Goal: Information Seeking & Learning: Learn about a topic

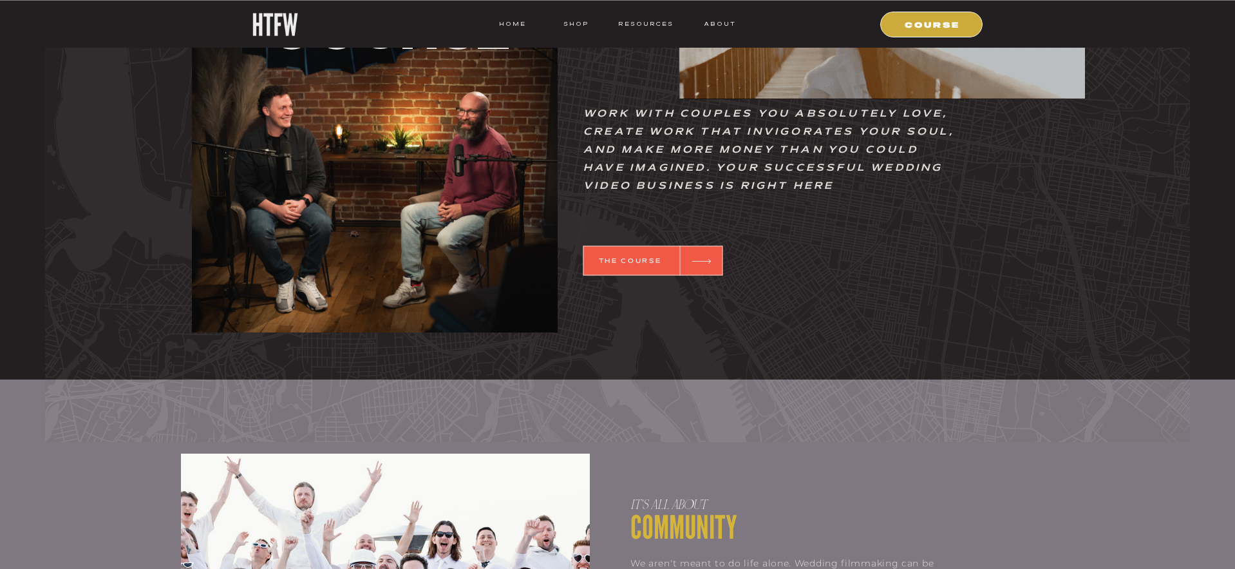
scroll to position [744, 0]
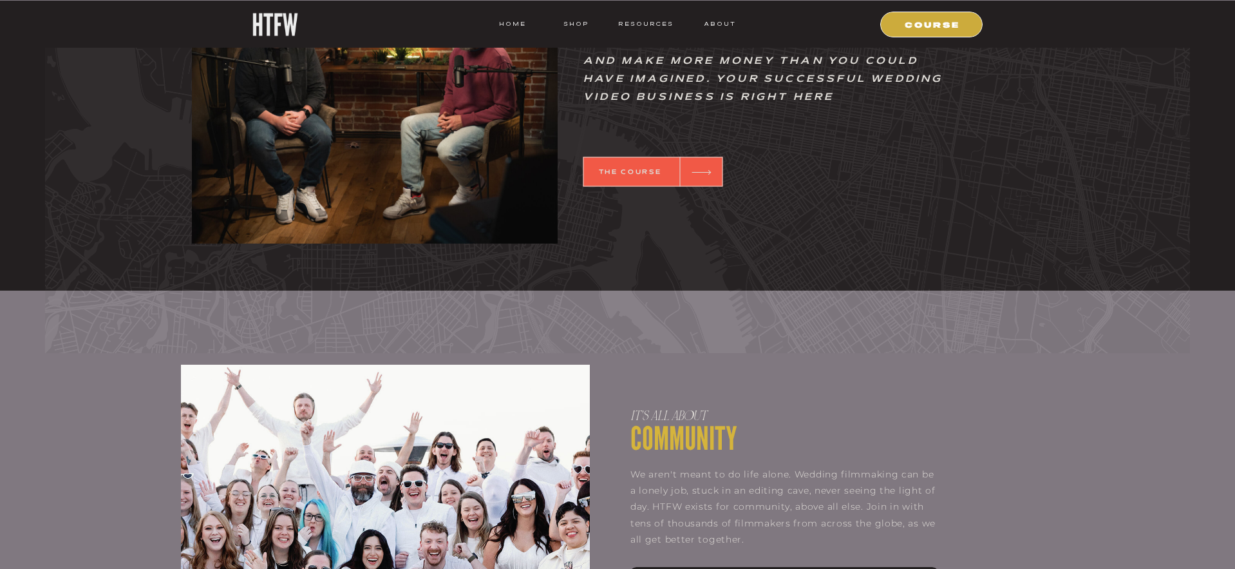
click at [643, 176] on div at bounding box center [653, 172] width 140 height 30
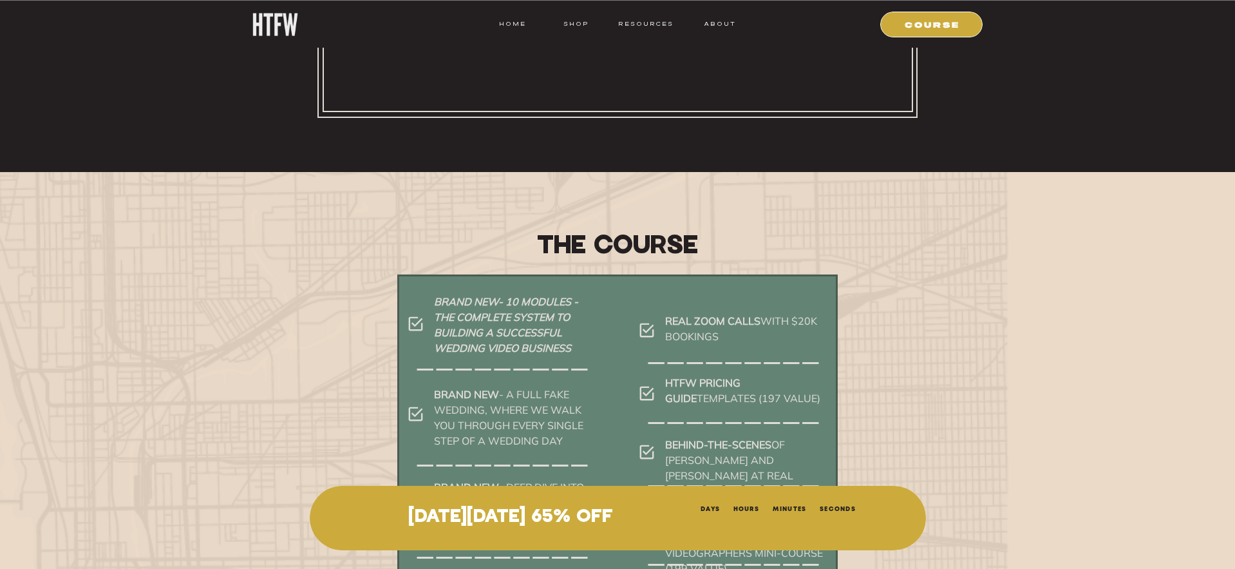
scroll to position [6150, 0]
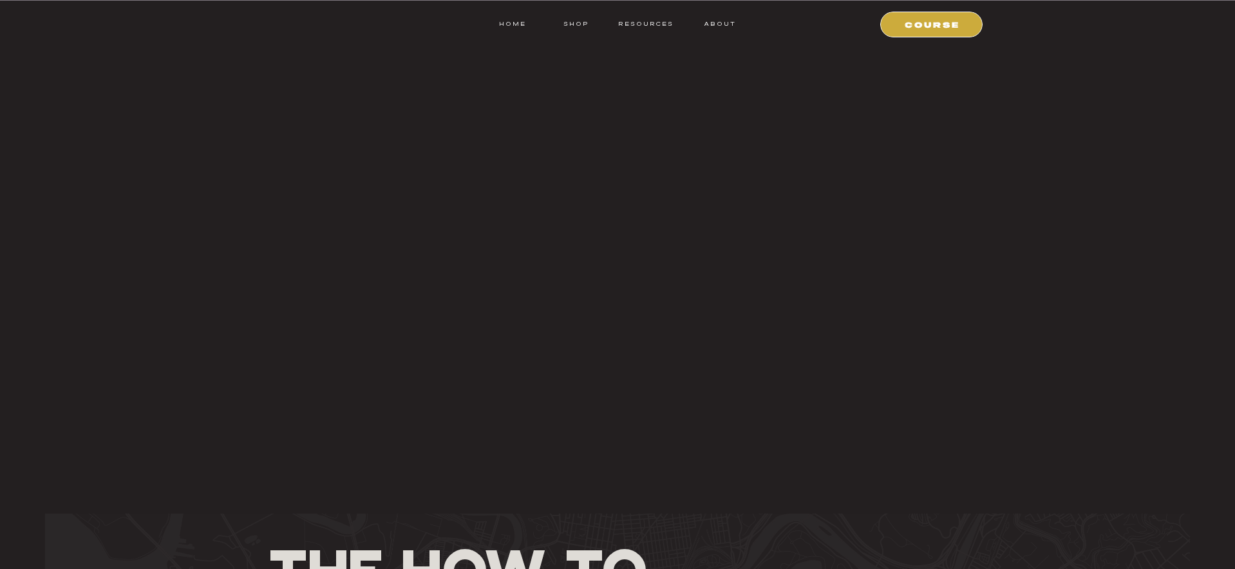
scroll to position [744, 0]
